Goal: Information Seeking & Learning: Learn about a topic

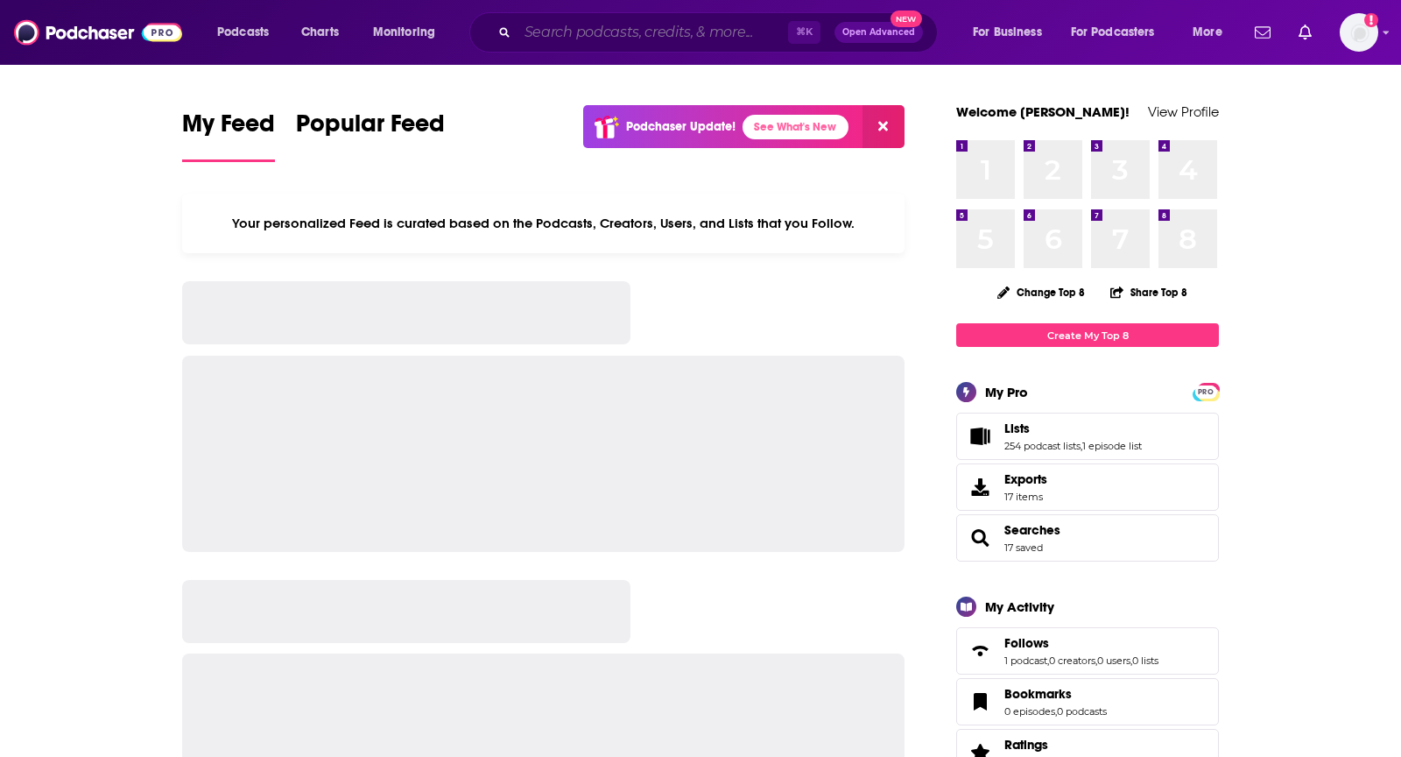
click at [587, 32] on input "Search podcasts, credits, & more..." at bounding box center [653, 32] width 271 height 28
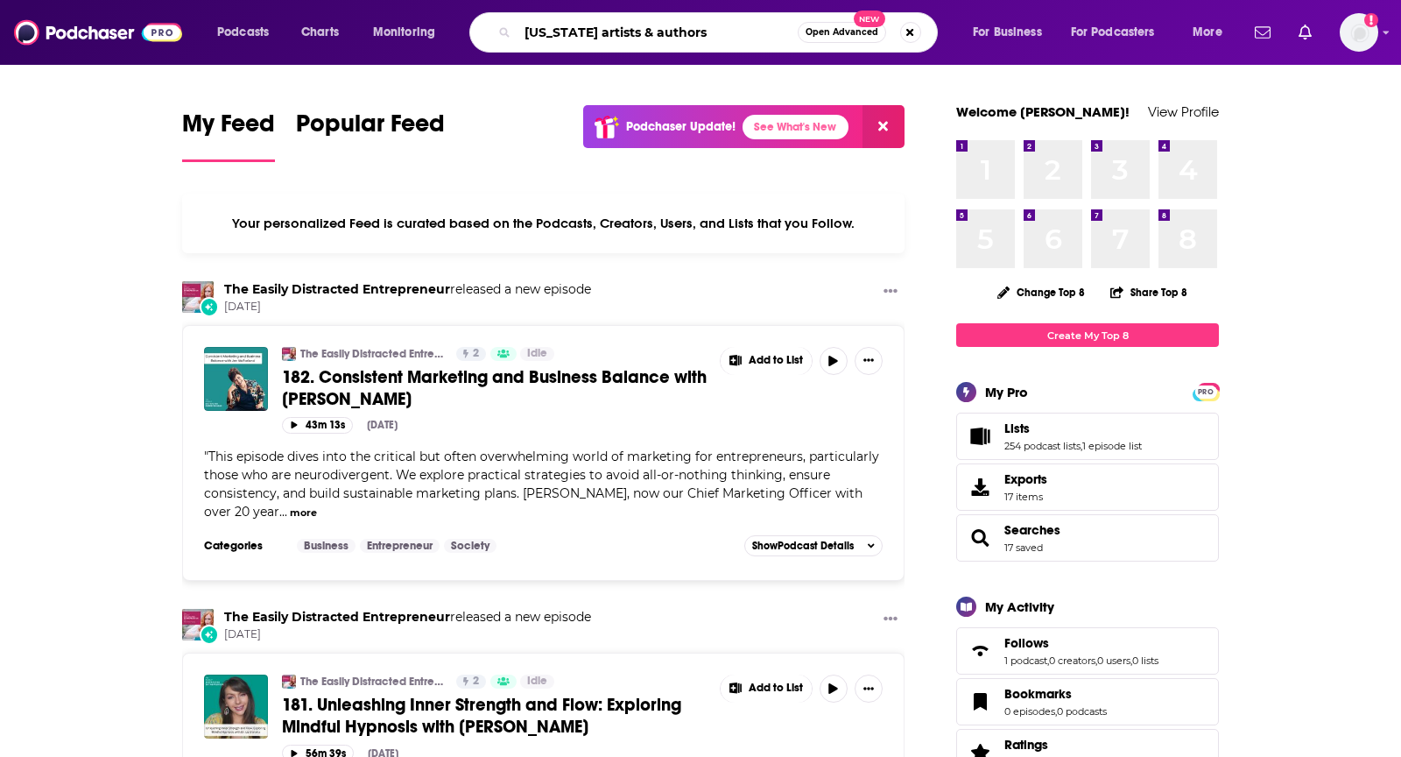
type input "[US_STATE] artists & authors"
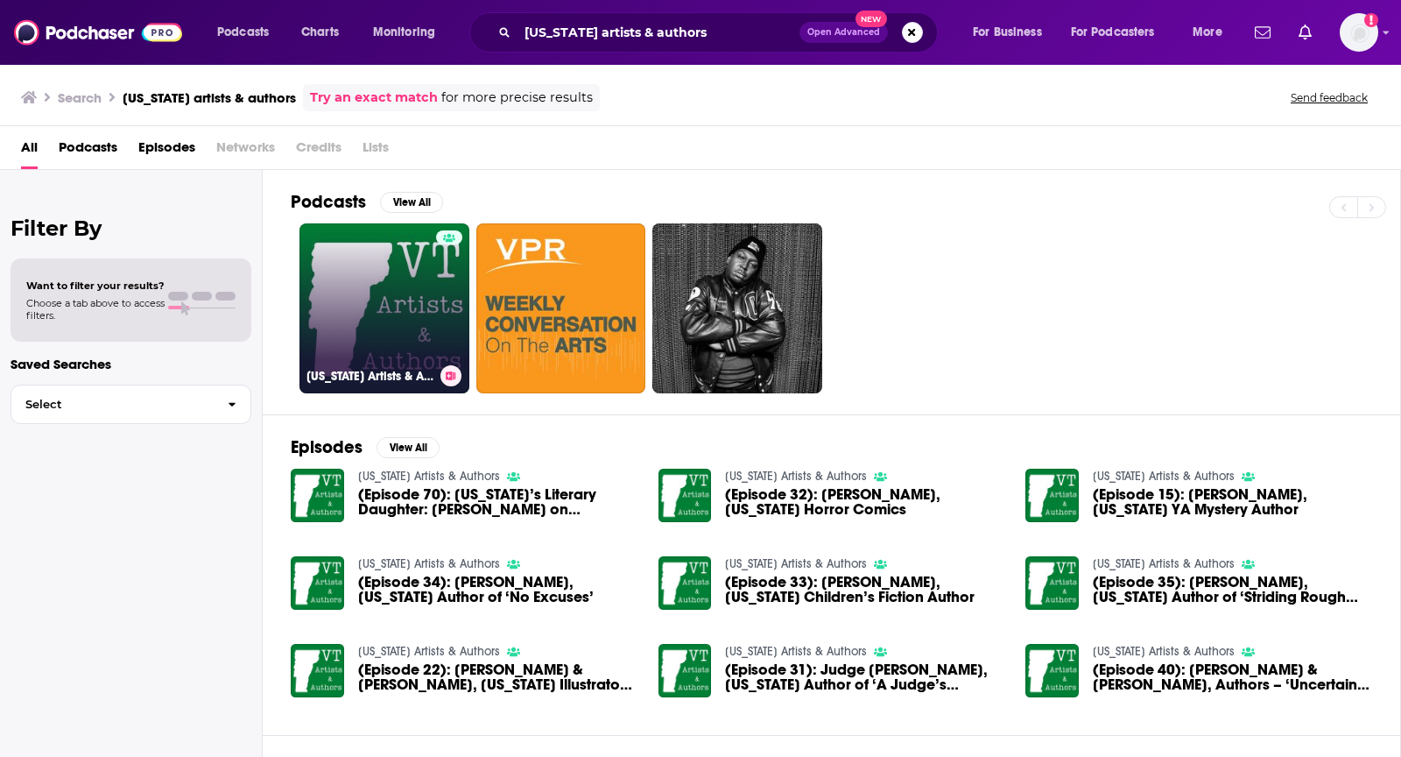
click at [364, 278] on link "[US_STATE] Artists & Authors" at bounding box center [384, 308] width 170 height 170
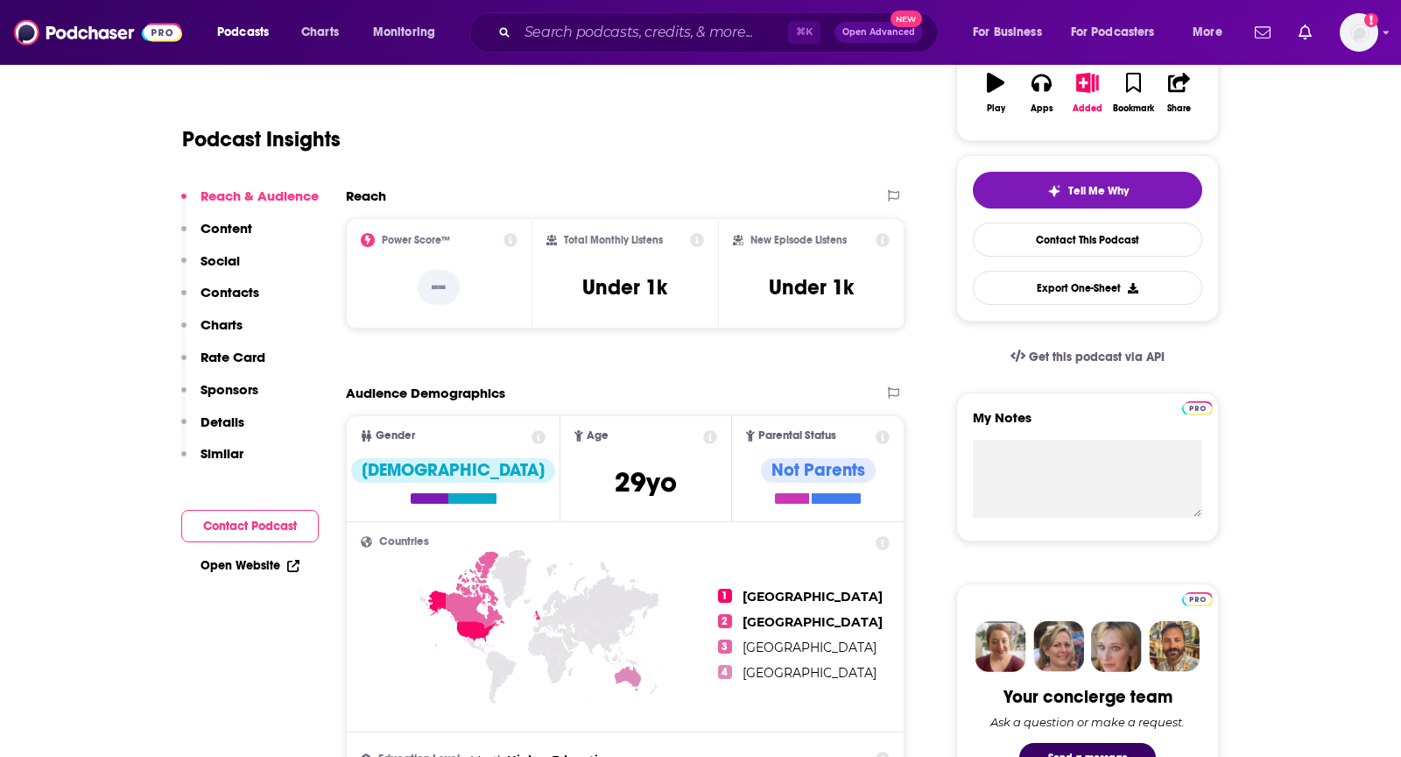
scroll to position [243, 0]
